Goal: Information Seeking & Learning: Learn about a topic

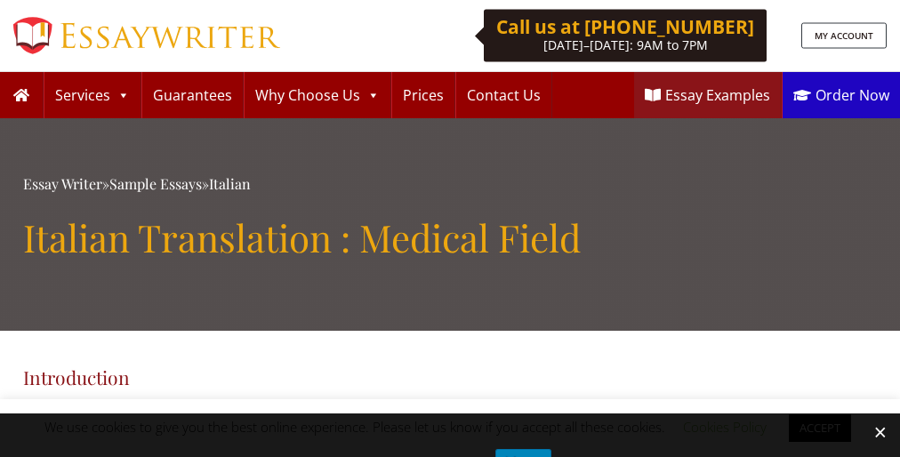
click at [450, 229] on h1 "Italian Translation : Medical Field" at bounding box center [450, 237] width 854 height 44
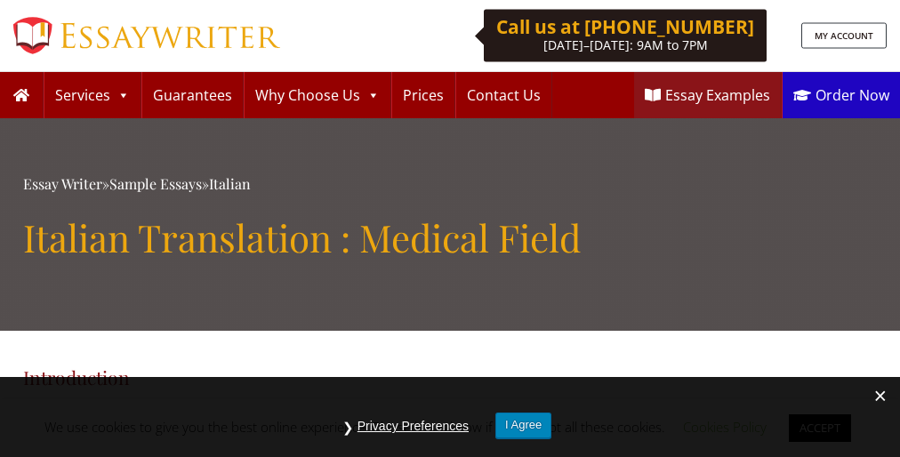
click at [450, 229] on h1 "Italian Translation : Medical Field" at bounding box center [450, 237] width 854 height 44
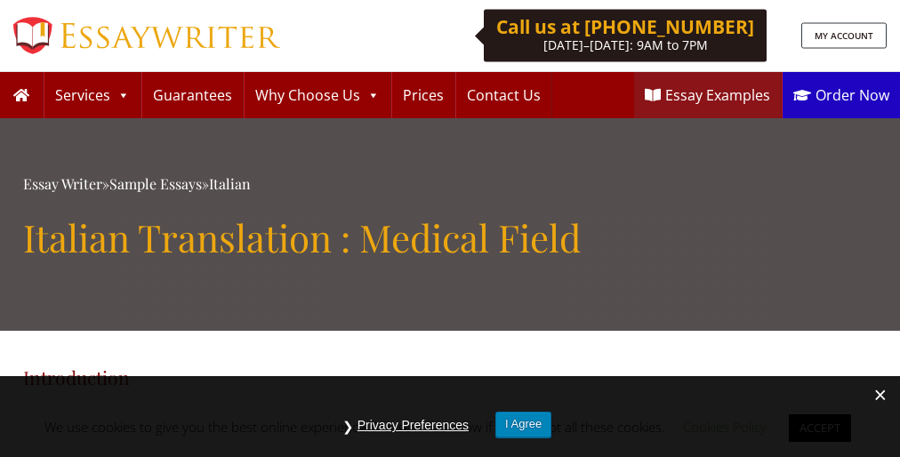
click at [450, 229] on h1 "Italian Translation : Medical Field" at bounding box center [450, 237] width 854 height 44
click at [524, 424] on button "I Agree" at bounding box center [523, 425] width 56 height 26
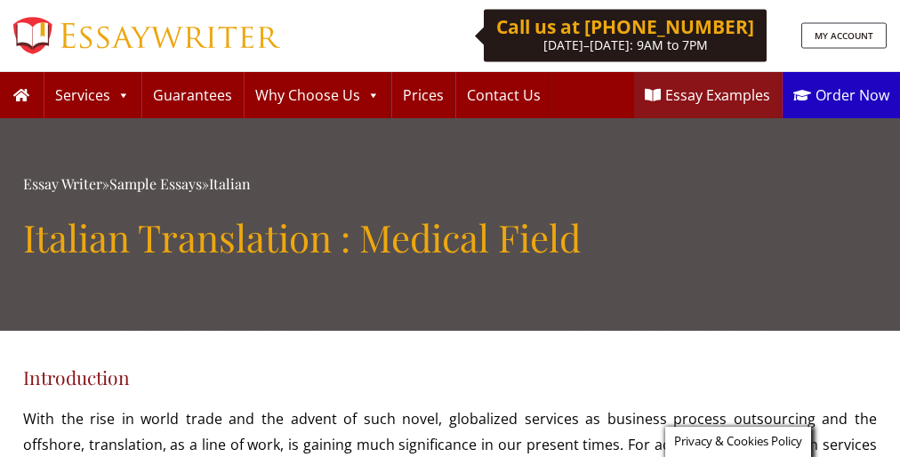
click at [450, 229] on h1 "Italian Translation : Medical Field" at bounding box center [450, 237] width 854 height 44
click at [736, 442] on span "Privacy & Cookies Policy" at bounding box center [738, 441] width 128 height 16
